Goal: Information Seeking & Learning: Learn about a topic

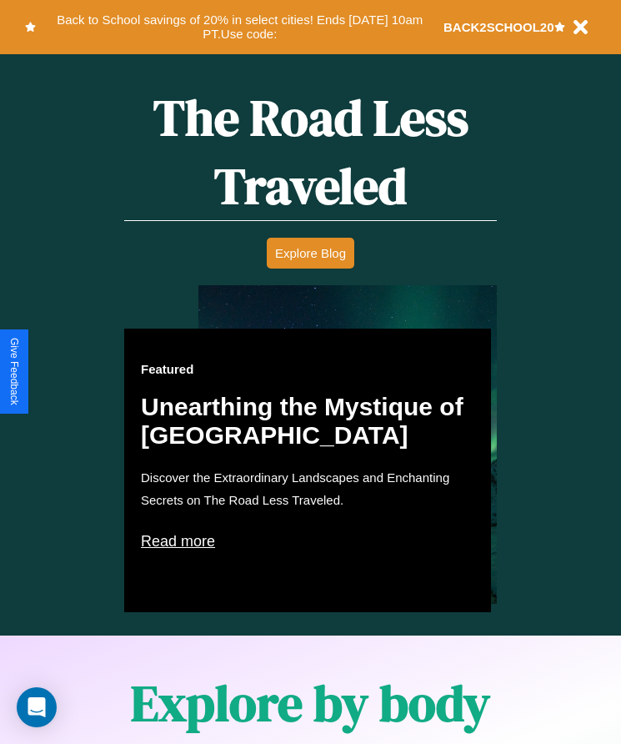
scroll to position [956, 0]
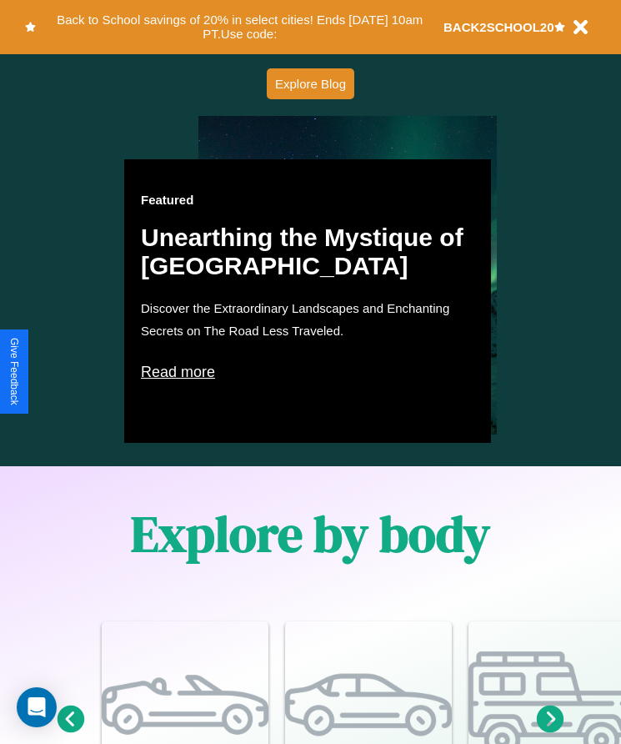
click at [308, 372] on p "Read more" at bounding box center [308, 372] width 334 height 27
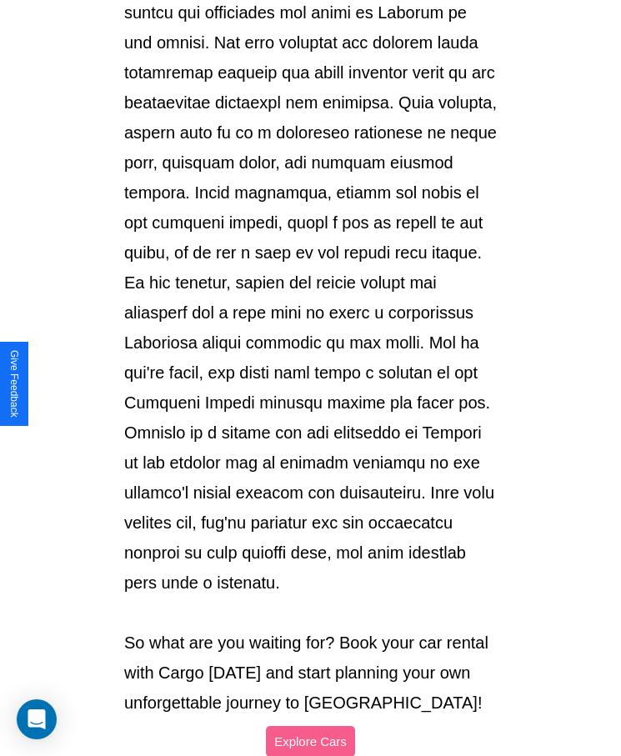
scroll to position [1762, 0]
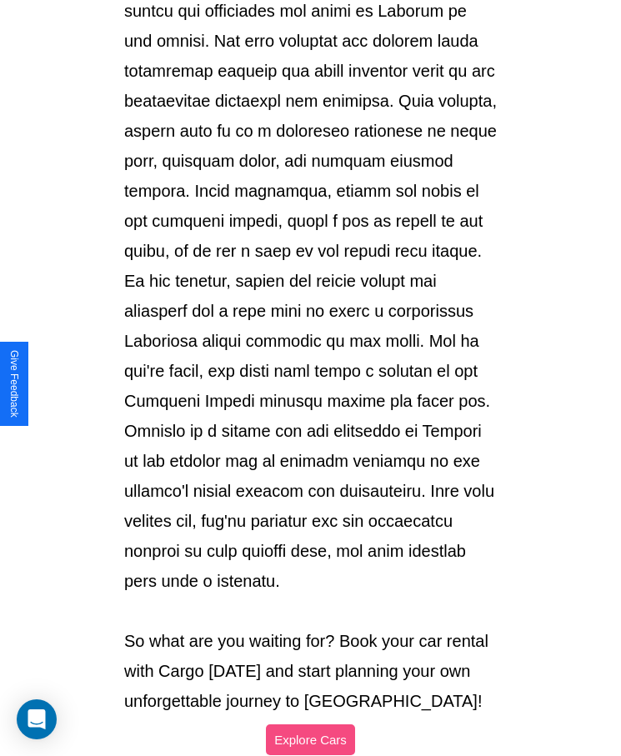
click at [310, 725] on button "Explore Cars" at bounding box center [310, 740] width 89 height 31
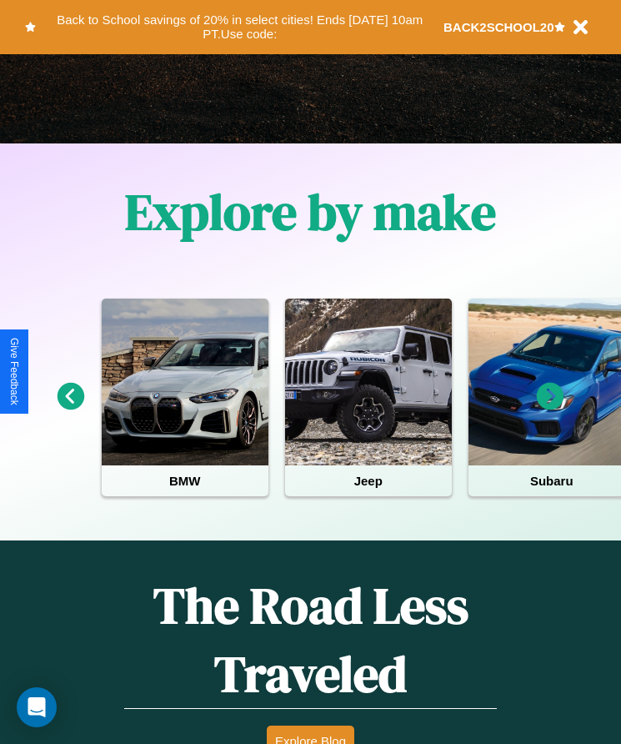
scroll to position [279, 0]
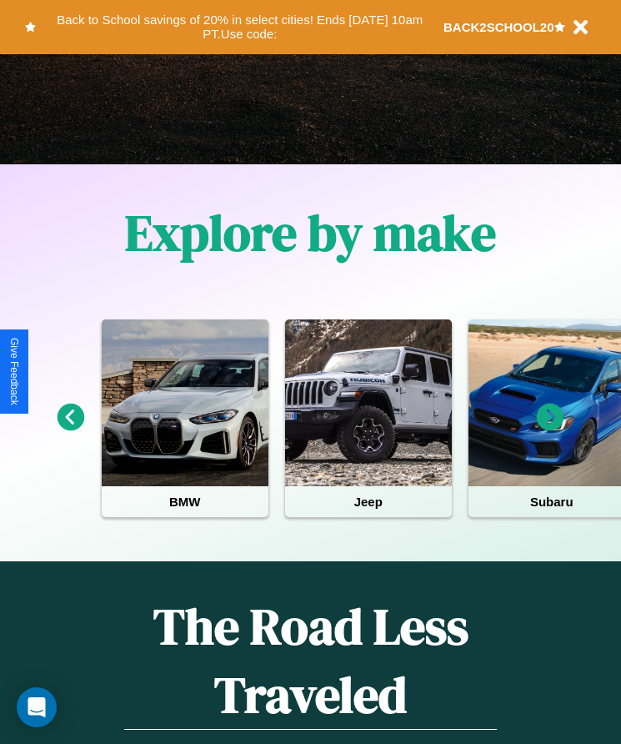
click at [70, 429] on icon at bounding box center [72, 418] width 28 height 28
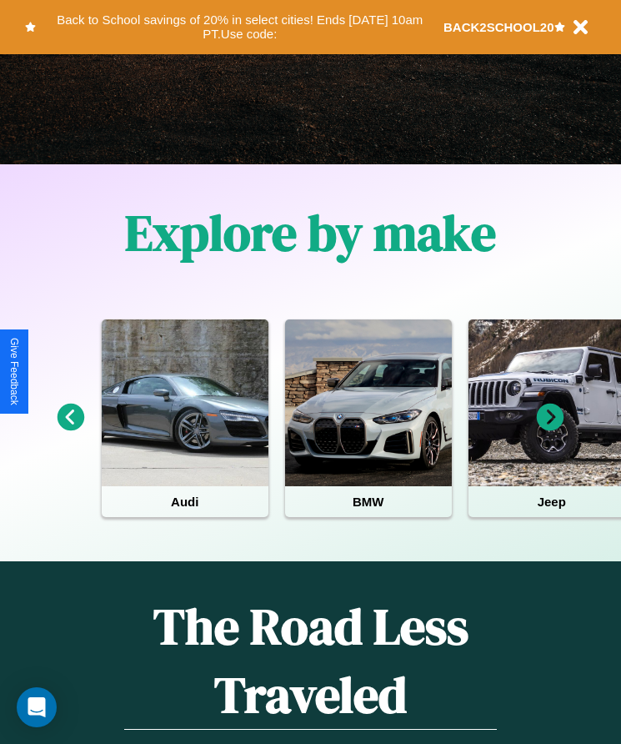
click at [550, 429] on icon at bounding box center [551, 418] width 28 height 28
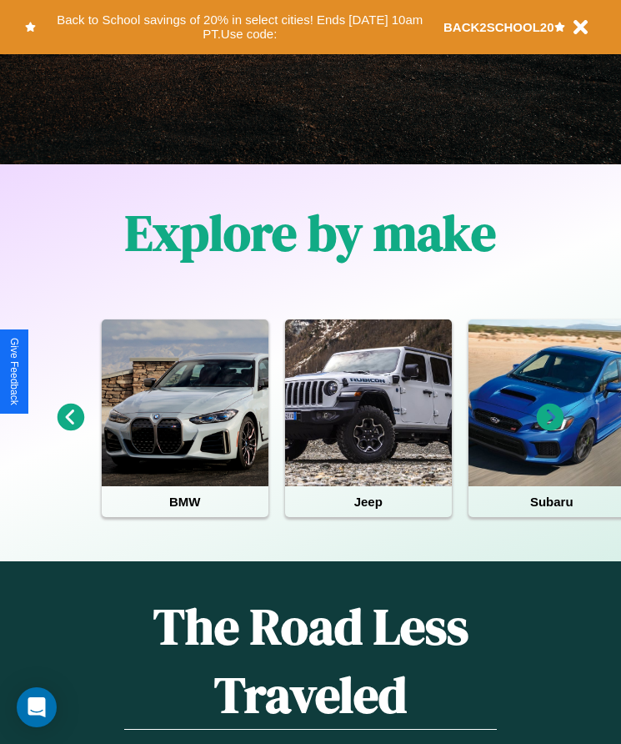
click at [550, 429] on icon at bounding box center [551, 418] width 28 height 28
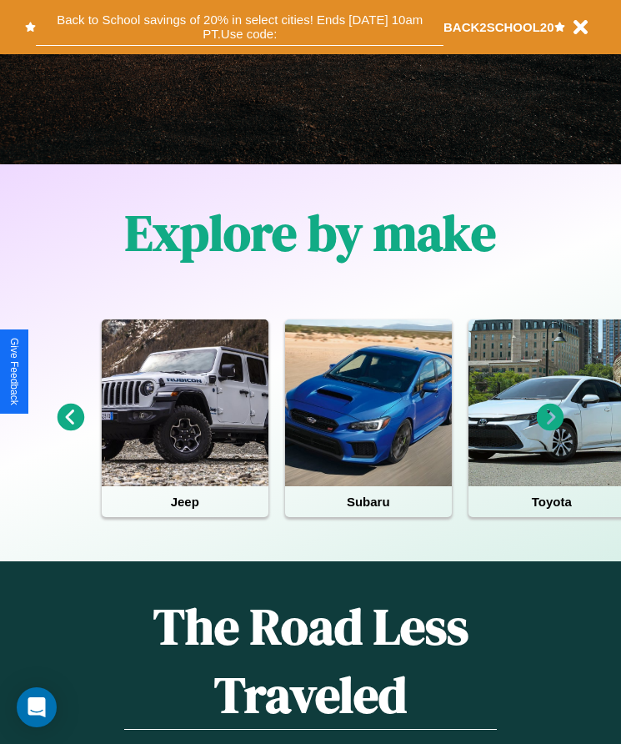
click at [239, 27] on button "Back to School savings of 20% in select cities! Ends [DATE] 10am PT. Use code:" at bounding box center [240, 27] width 408 height 38
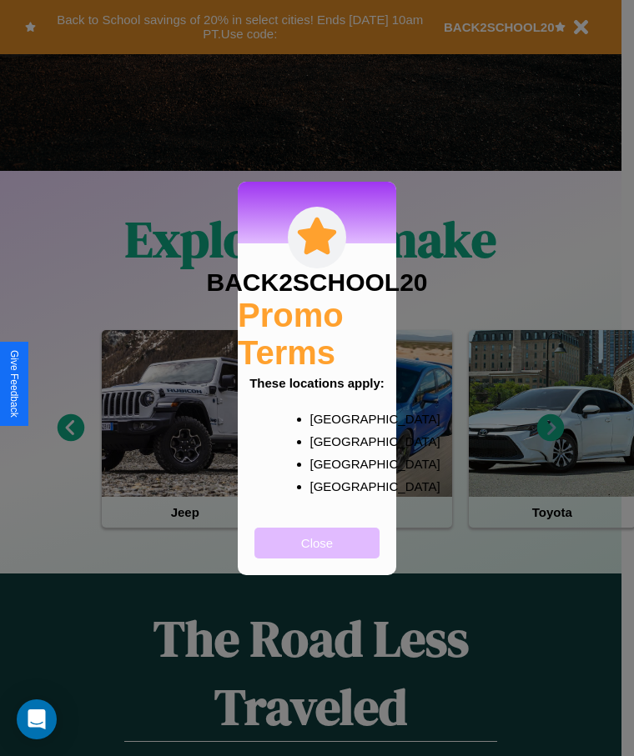
click at [317, 554] on button "Close" at bounding box center [316, 543] width 125 height 31
